Goal: Task Accomplishment & Management: Use online tool/utility

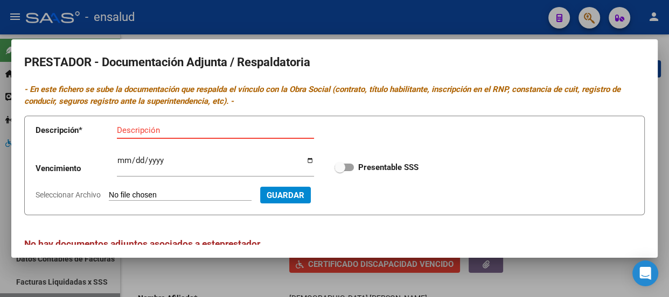
scroll to position [490, 0]
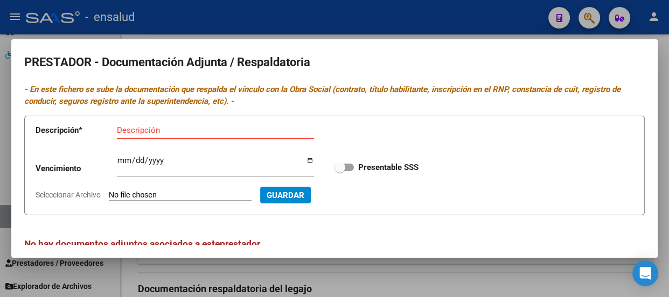
click at [353, 24] on div at bounding box center [334, 148] width 669 height 297
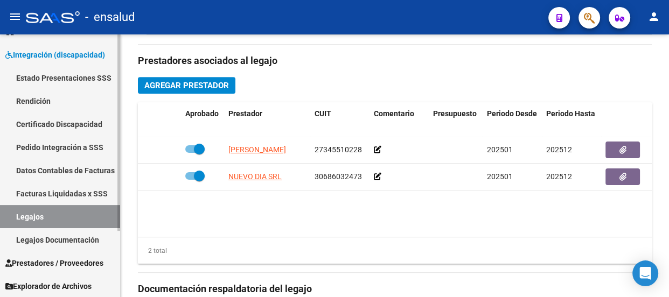
click at [45, 215] on link "Legajos" at bounding box center [60, 216] width 120 height 23
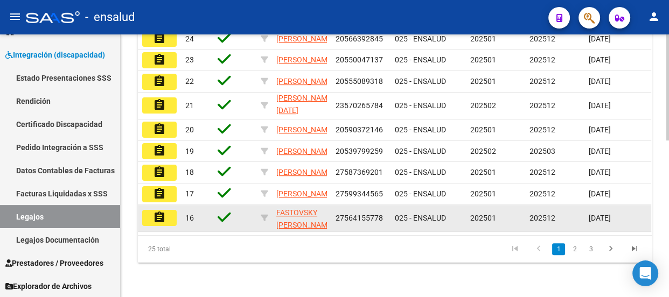
scroll to position [389, 0]
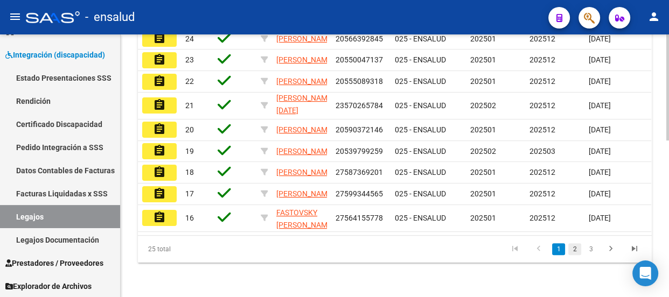
click at [572, 253] on link "2" at bounding box center [574, 249] width 13 height 12
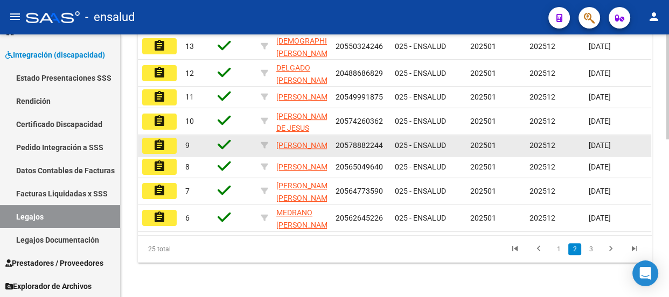
scroll to position [297, 0]
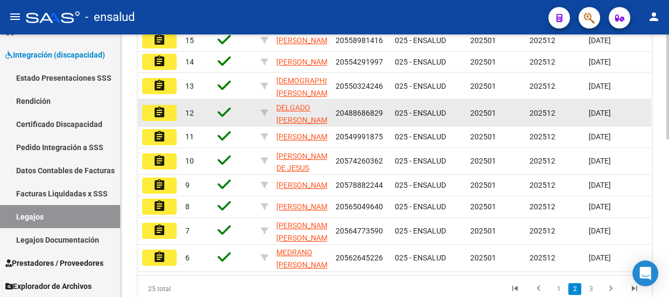
click at [161, 119] on mat-icon "assignment" at bounding box center [159, 112] width 13 height 13
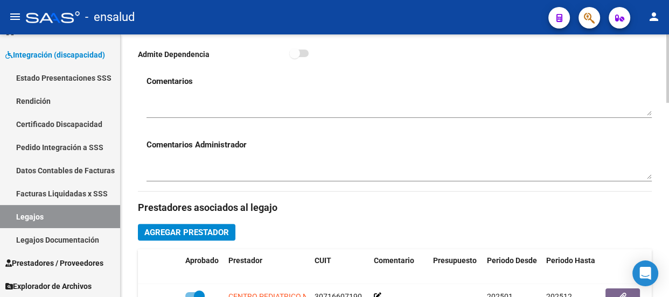
scroll to position [539, 0]
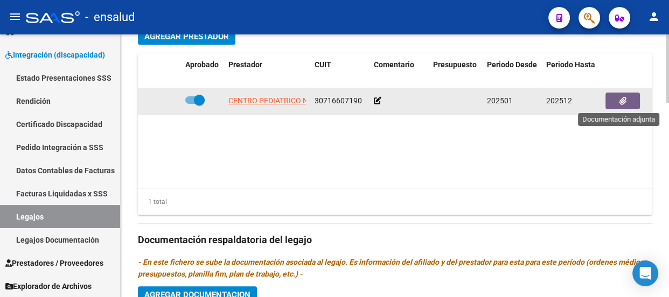
click at [625, 102] on icon "button" at bounding box center [622, 101] width 7 height 8
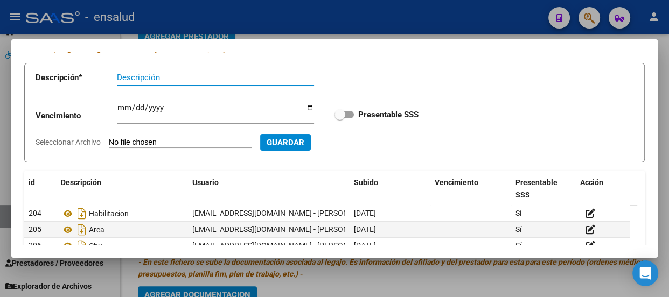
scroll to position [0, 0]
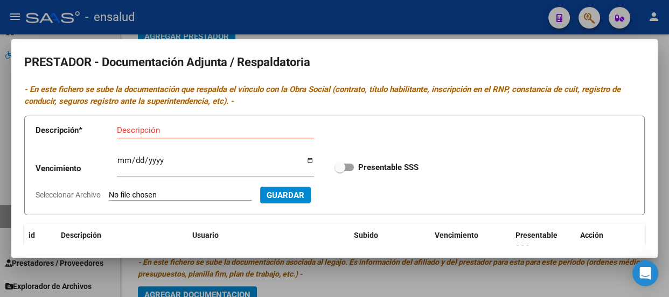
click at [373, 23] on div at bounding box center [334, 148] width 669 height 297
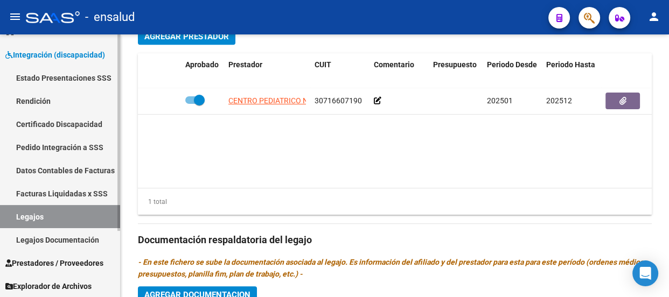
click at [54, 220] on link "Legajos" at bounding box center [60, 216] width 120 height 23
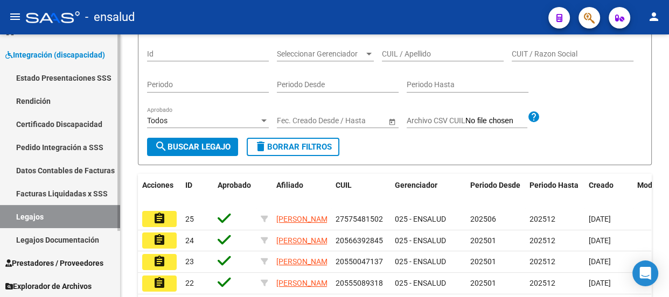
scroll to position [389, 0]
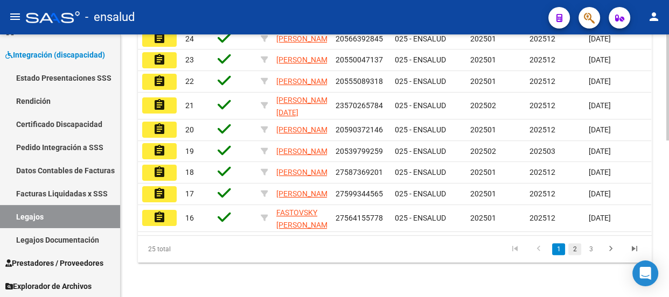
click at [573, 248] on link "2" at bounding box center [574, 249] width 13 height 12
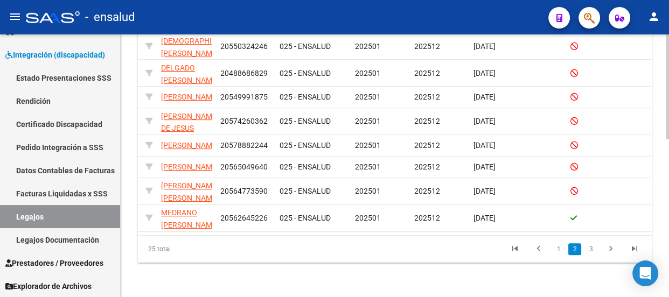
scroll to position [0, 0]
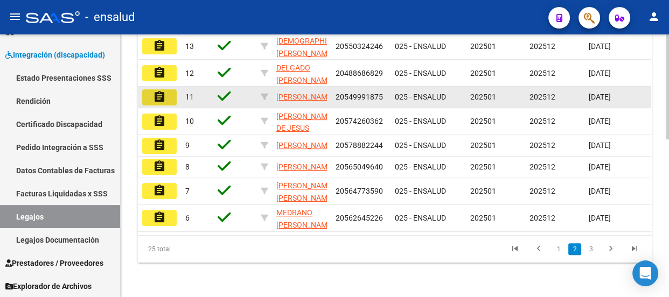
click at [166, 106] on button "assignment" at bounding box center [159, 97] width 34 height 16
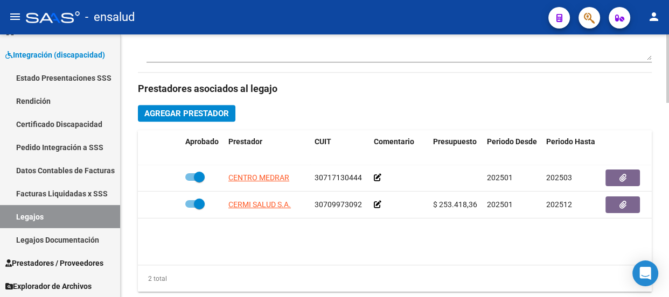
scroll to position [441, 0]
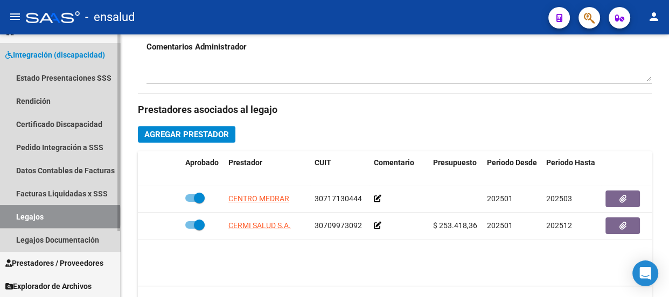
click at [51, 217] on link "Legajos" at bounding box center [60, 216] width 120 height 23
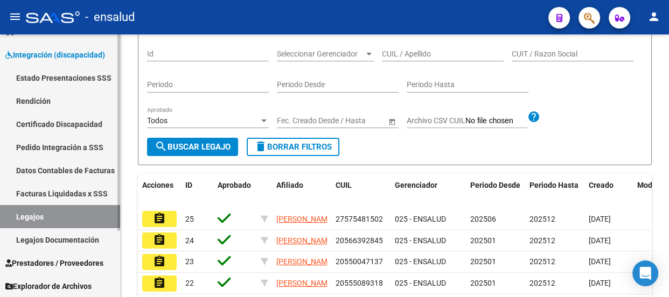
scroll to position [389, 0]
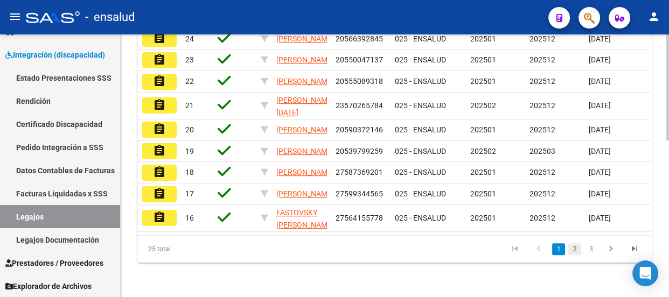
click at [573, 249] on link "2" at bounding box center [574, 249] width 13 height 12
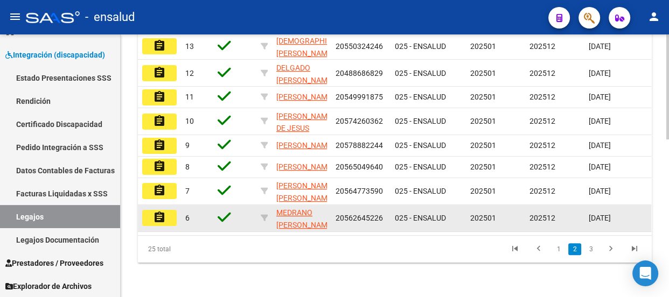
scroll to position [395, 0]
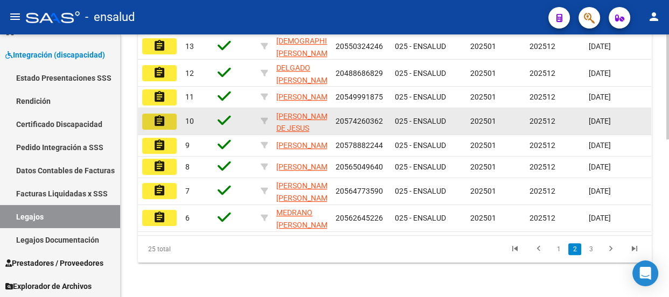
click at [159, 115] on mat-icon "assignment" at bounding box center [159, 121] width 13 height 13
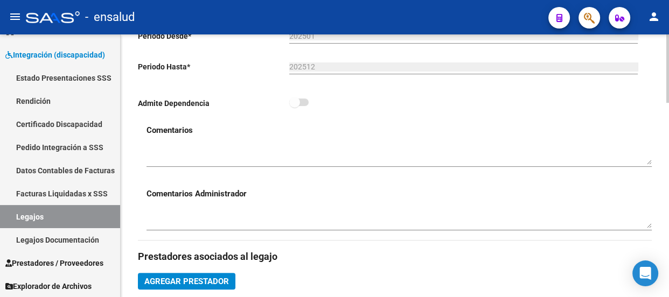
scroll to position [441, 0]
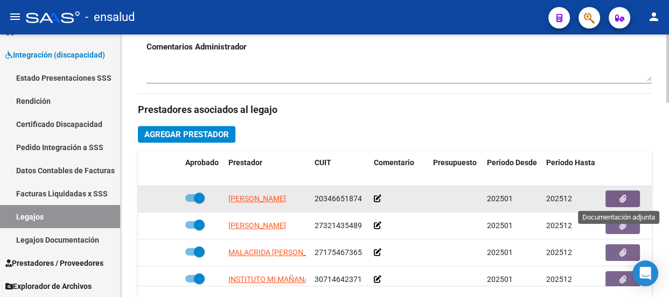
click at [625, 198] on icon "button" at bounding box center [622, 199] width 7 height 8
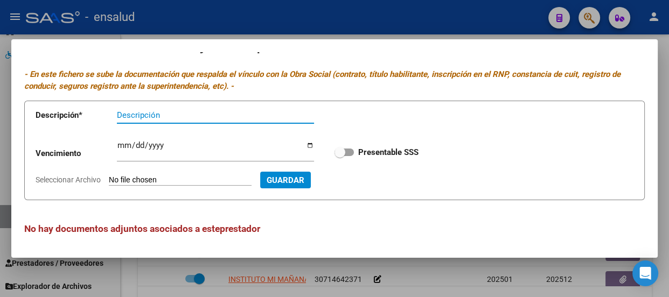
scroll to position [0, 0]
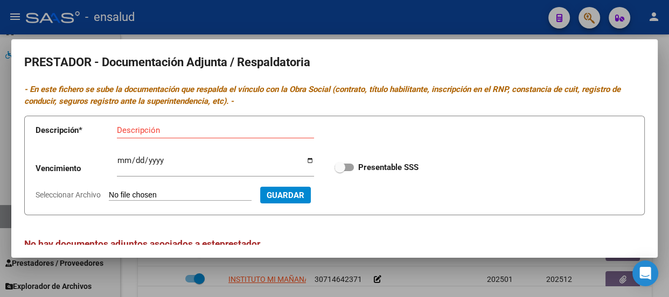
click at [325, 24] on div at bounding box center [334, 148] width 669 height 297
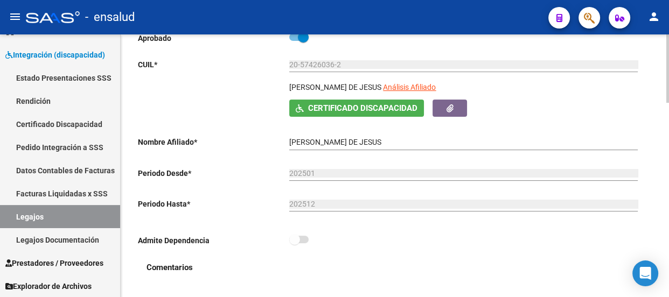
scroll to position [147, 0]
